Goal: Check status: Check status

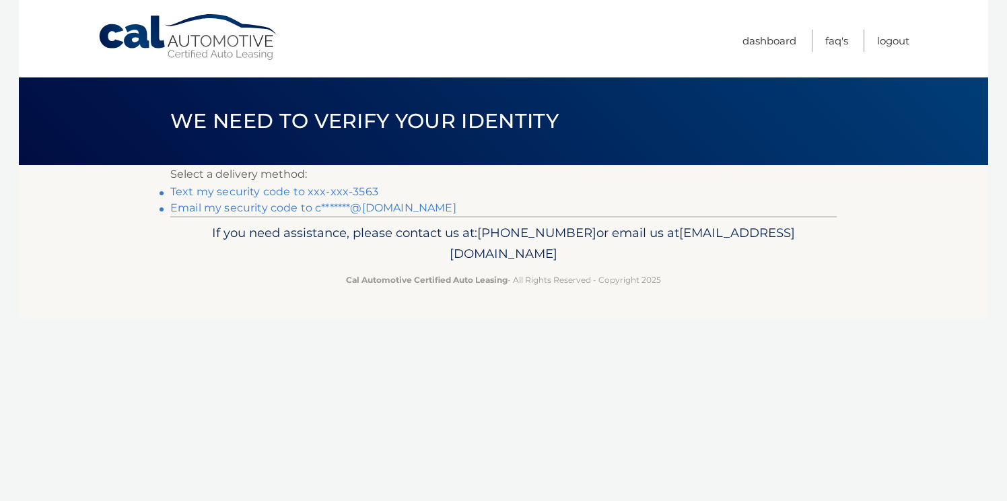
click at [344, 189] on link "Text my security code to xxx-xxx-3563" at bounding box center [274, 191] width 208 height 13
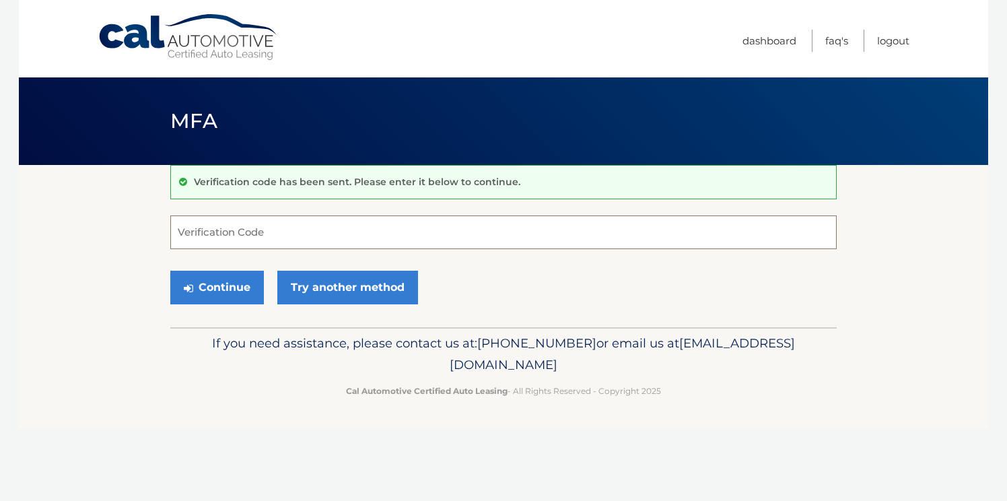
click at [251, 233] on input "Verification Code" at bounding box center [503, 232] width 667 height 34
type input "412511"
click at [218, 295] on button "Continue" at bounding box center [217, 288] width 94 height 34
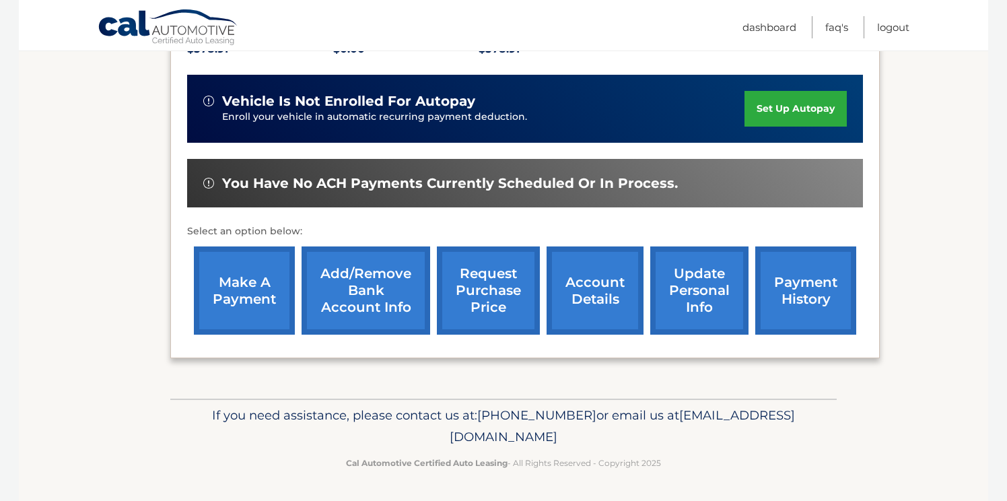
scroll to position [333, 0]
click at [772, 308] on link "payment history" at bounding box center [805, 290] width 101 height 88
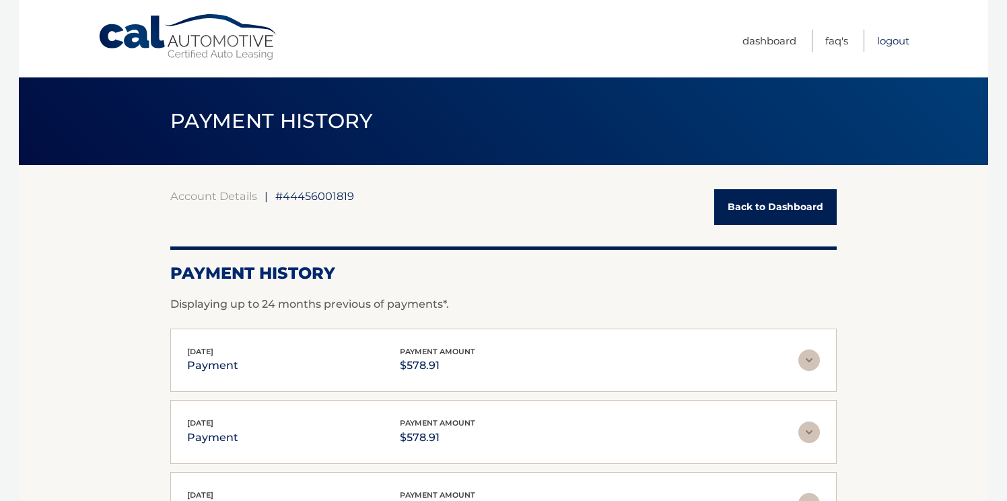
click at [886, 46] on link "Logout" at bounding box center [893, 41] width 32 height 22
